Goal: Find specific fact: Find specific fact

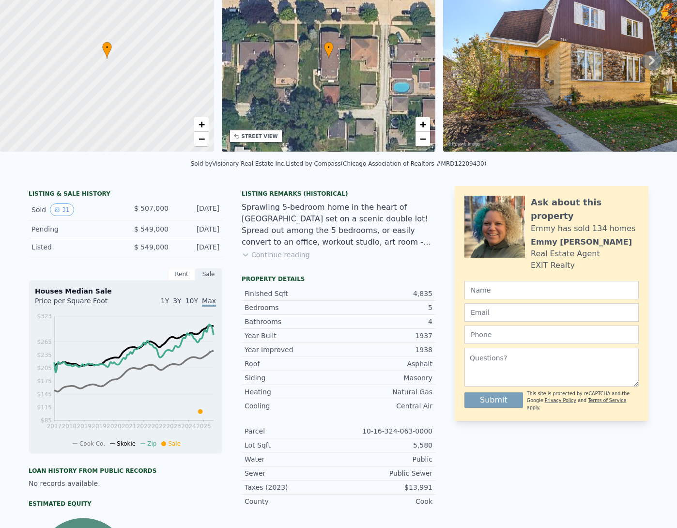
scroll to position [3, 0]
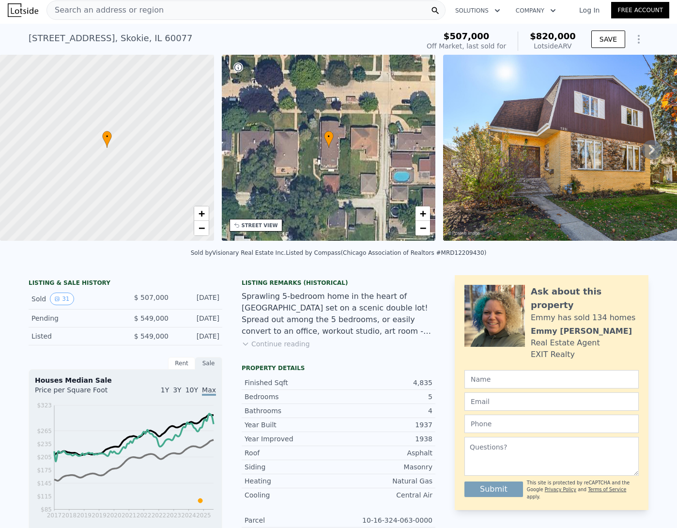
click at [163, 14] on div "Search an address or region" at bounding box center [245, 9] width 399 height 19
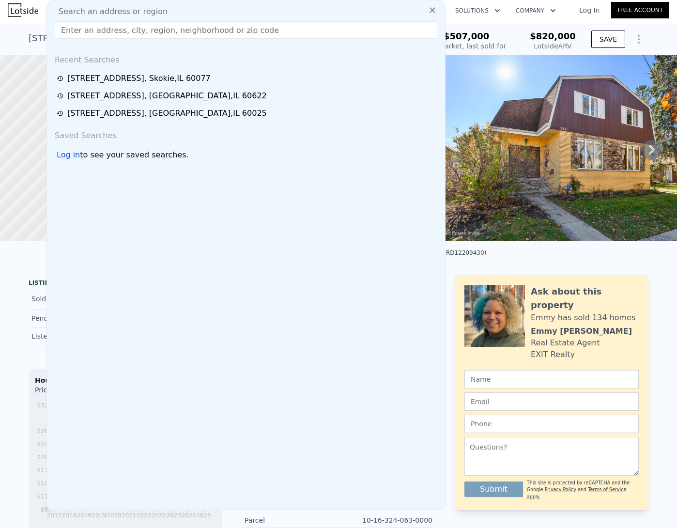
click at [153, 32] on input "text" at bounding box center [246, 29] width 383 height 17
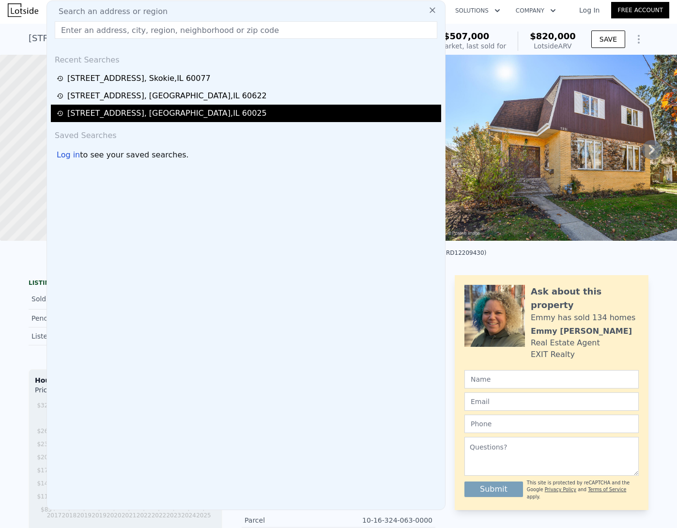
click at [169, 112] on div "[STREET_ADDRESS]" at bounding box center [167, 114] width 200 height 12
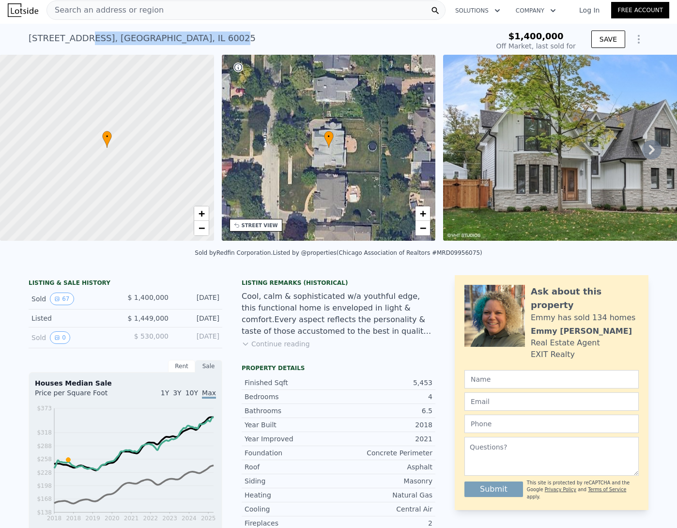
drag, startPoint x: 158, startPoint y: 33, endPoint x: 25, endPoint y: 35, distance: 133.2
click at [68, 36] on div "[STREET_ADDRESS]" at bounding box center [142, 38] width 227 height 14
click at [29, 35] on div "[STREET_ADDRESS]" at bounding box center [142, 38] width 227 height 14
drag, startPoint x: 24, startPoint y: 35, endPoint x: 186, endPoint y: 37, distance: 161.8
click at [186, 37] on div "[STREET_ADDRESS] Sold [DATE] for $1.400m $1,400,000 Off Market, last sold for S…" at bounding box center [338, 39] width 677 height 31
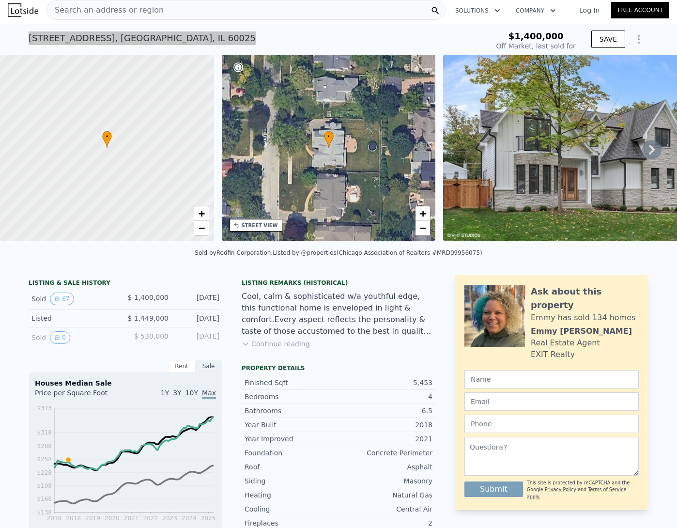
type input "$ 2,059,000"
type input "$ 411,724"
